Goal: Information Seeking & Learning: Learn about a topic

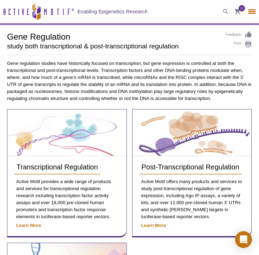
select select "[GEOGRAPHIC_DATA]"
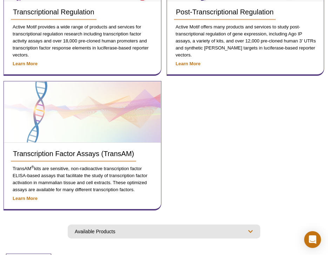
scroll to position [185, 0]
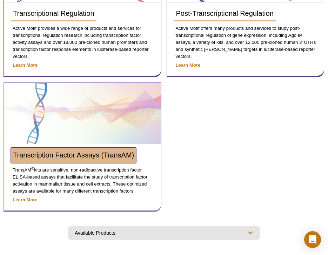
click at [87, 158] on span "Transcription Factor Assays (TransAM)" at bounding box center [73, 155] width 121 height 8
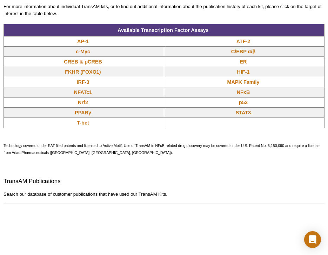
scroll to position [612, 0]
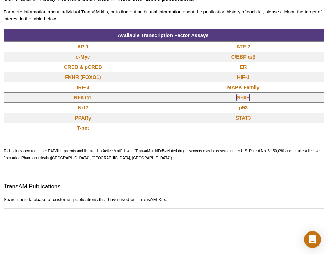
click at [246, 95] on link "NFκB" at bounding box center [243, 97] width 13 height 7
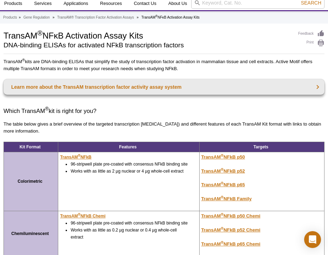
scroll to position [30, 0]
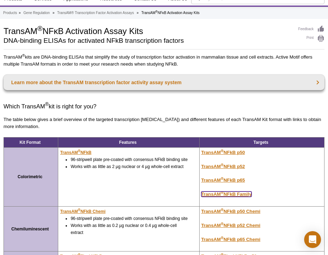
click at [219, 192] on u "TransAM ® NFkB Family" at bounding box center [226, 194] width 51 height 5
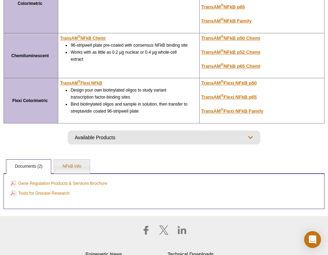
scroll to position [202, 0]
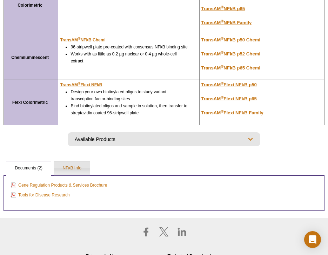
click at [75, 162] on link "NFκB Info" at bounding box center [71, 168] width 35 height 14
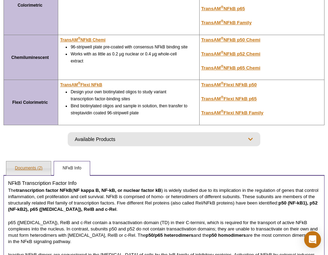
click at [40, 171] on link "Documents (2)" at bounding box center [28, 168] width 45 height 14
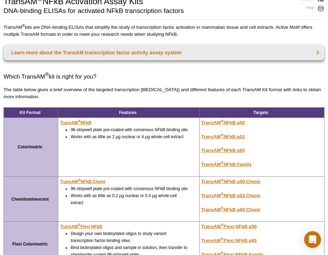
scroll to position [0, 0]
